Goal: Find contact information: Find contact information

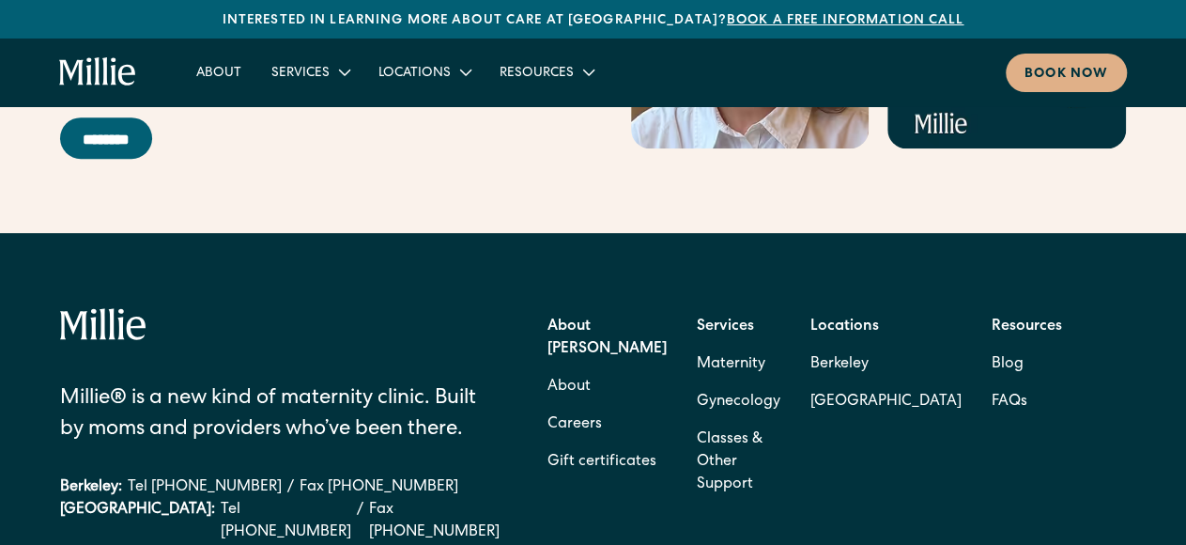
scroll to position [7450, 0]
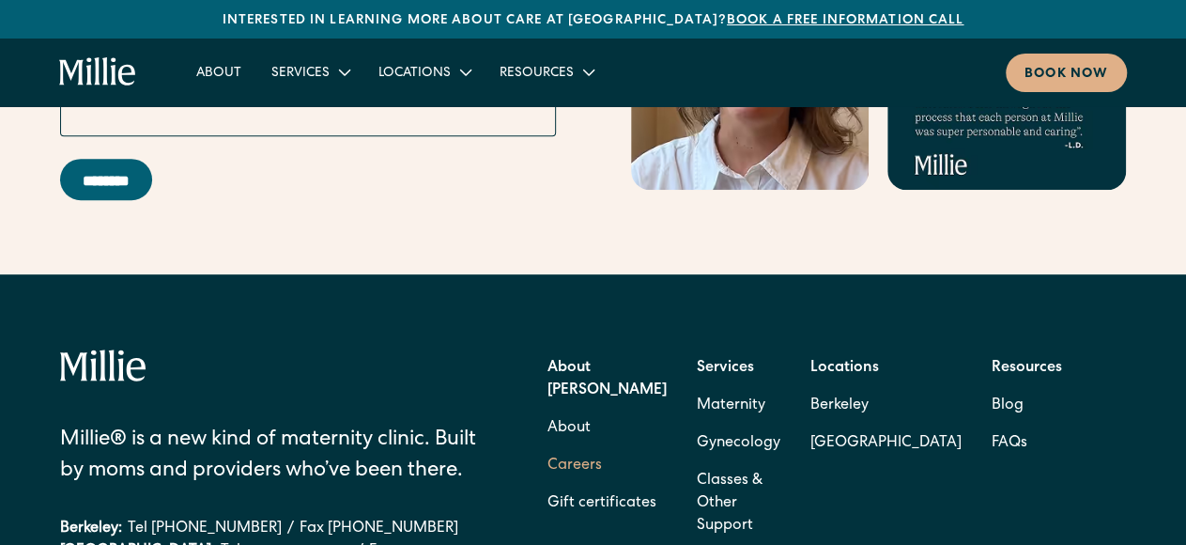
click at [602, 447] on link "Careers" at bounding box center [574, 466] width 54 height 38
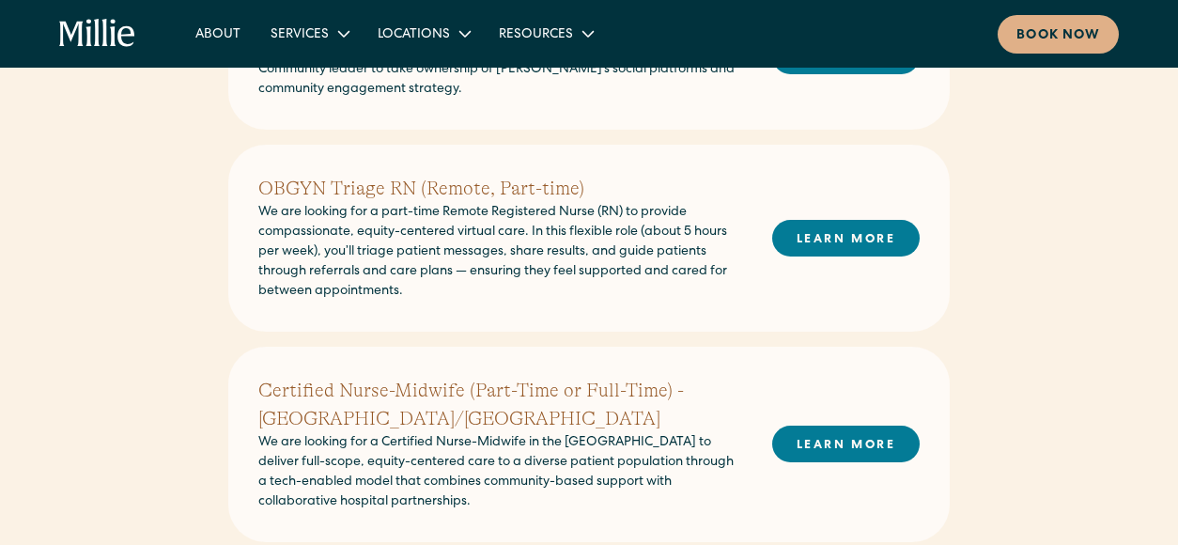
scroll to position [577, 0]
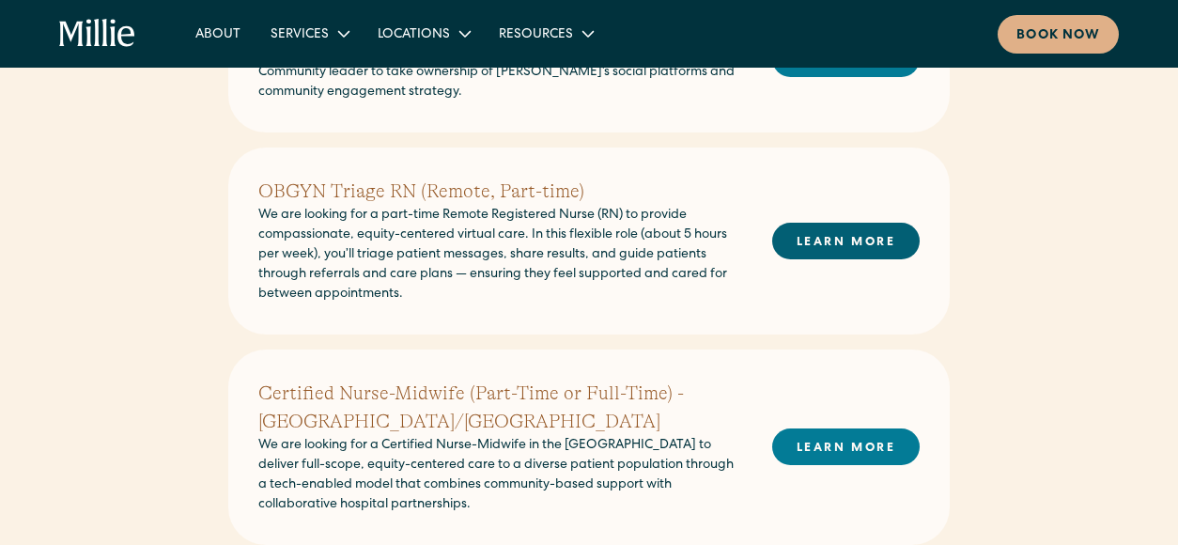
click at [846, 233] on link "LEARN MORE" at bounding box center [845, 241] width 147 height 37
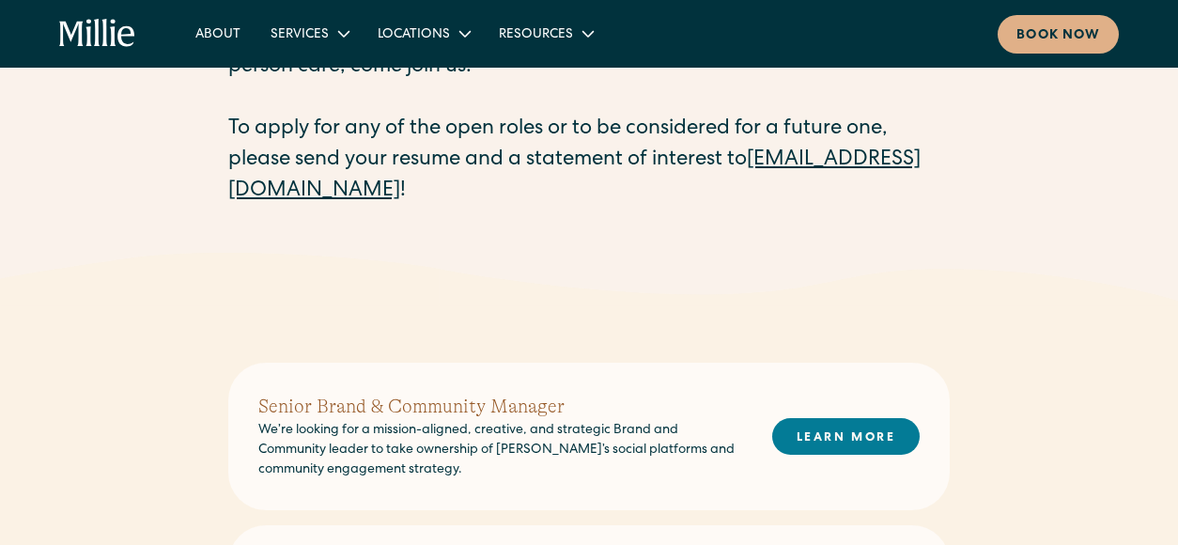
scroll to position [196, 0]
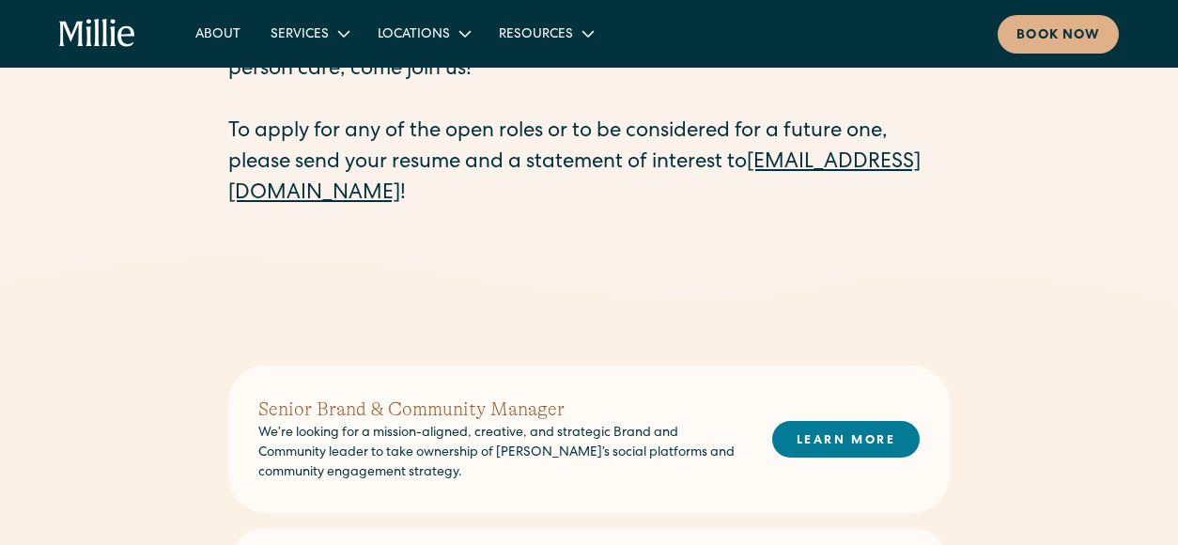
click at [414, 199] on link "[EMAIL_ADDRESS][DOMAIN_NAME]" at bounding box center [574, 179] width 692 height 52
click at [403, 196] on link "[EMAIL_ADDRESS][DOMAIN_NAME]" at bounding box center [574, 179] width 692 height 52
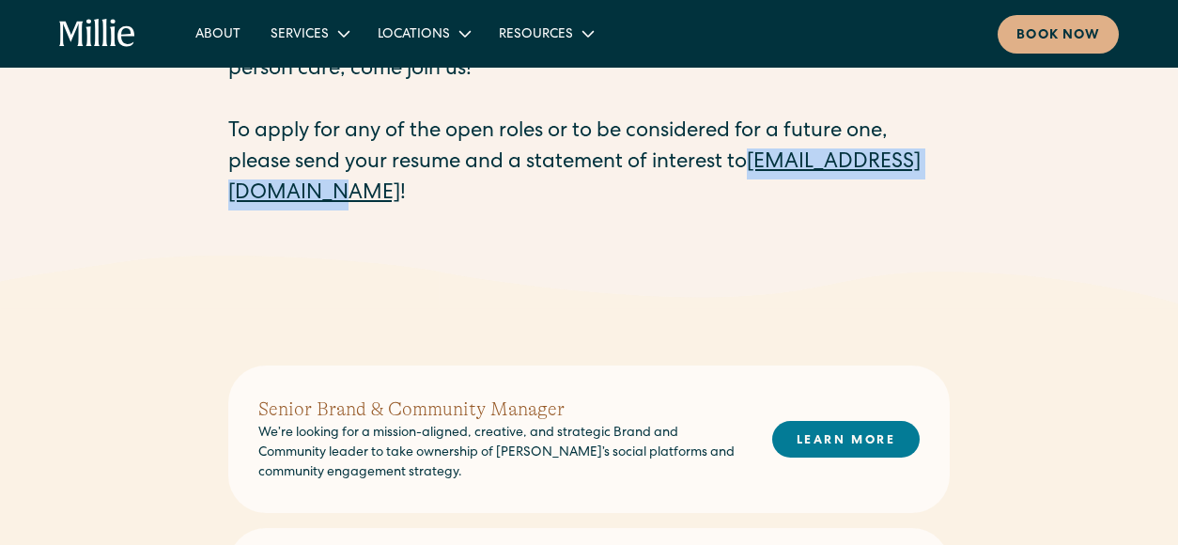
drag, startPoint x: 227, startPoint y: 191, endPoint x: 455, endPoint y: 195, distance: 227.3
click at [455, 195] on div "Careers at Millie Millie is reimagining the U.S. maternity experience. If you'r…" at bounding box center [589, 77] width 1178 height 358
copy link "careers@millieclinic.com"
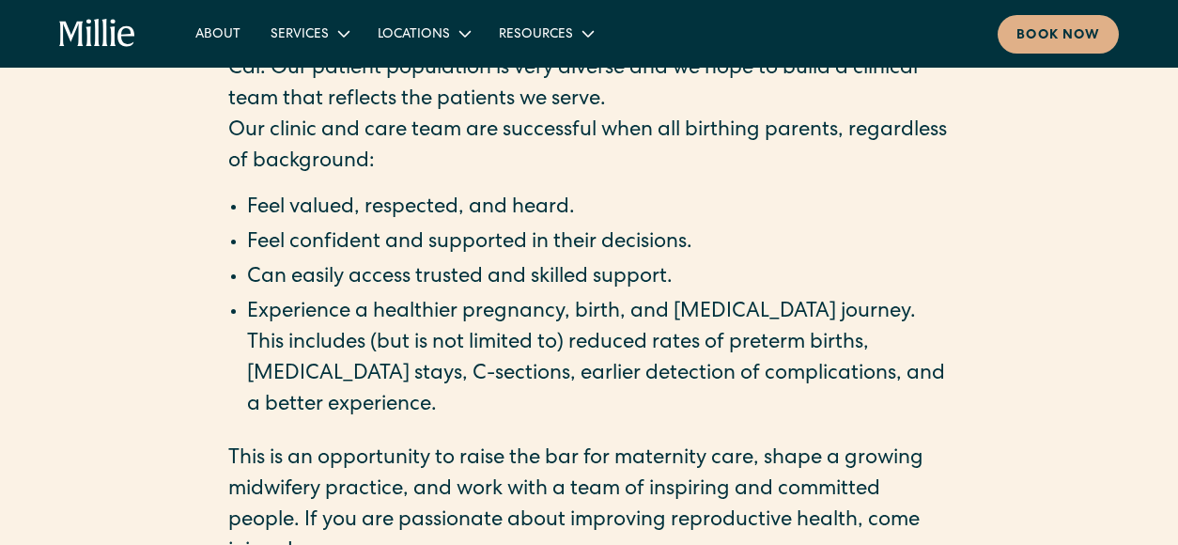
scroll to position [2677, 0]
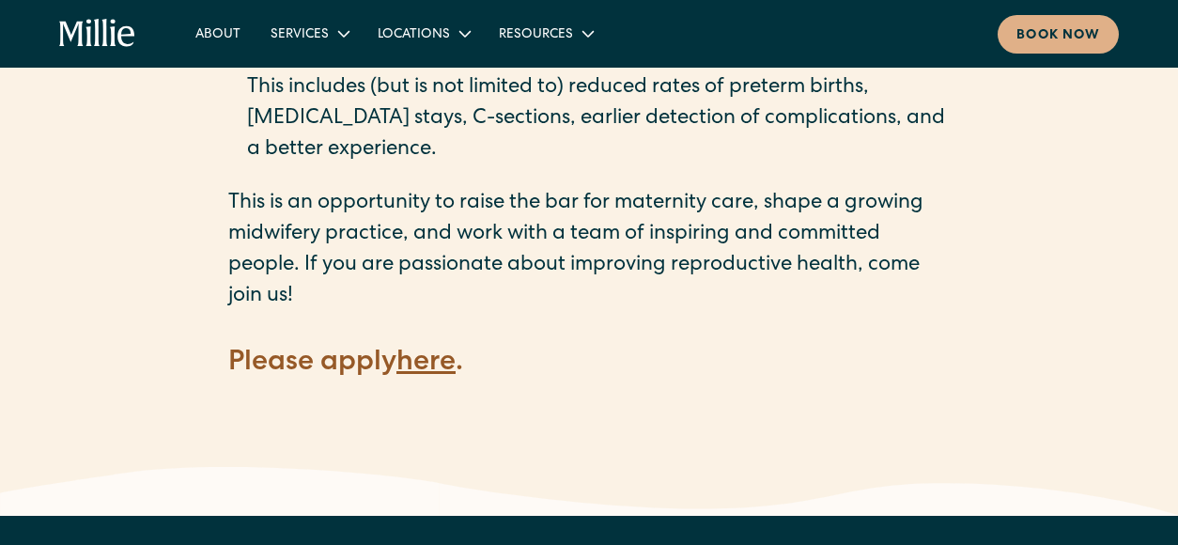
click at [438, 349] on strong "here" at bounding box center [425, 363] width 59 height 28
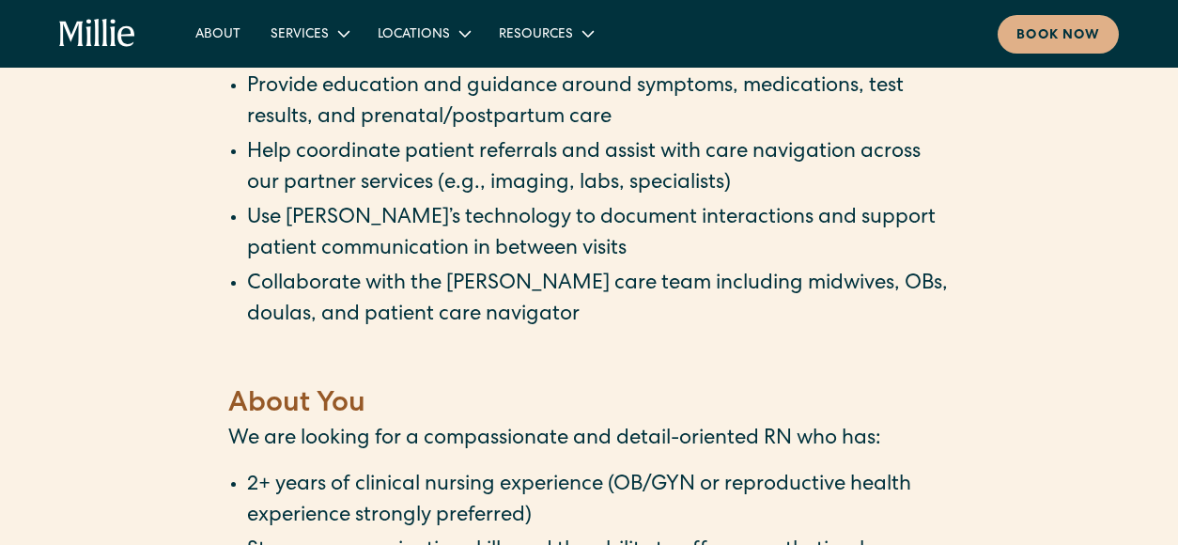
scroll to position [969, 0]
